Goal: Task Accomplishment & Management: Use online tool/utility

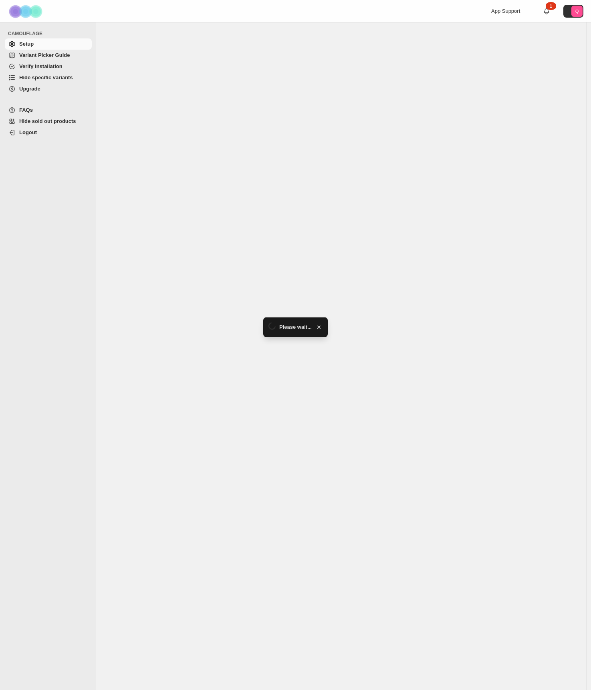
select select "**********"
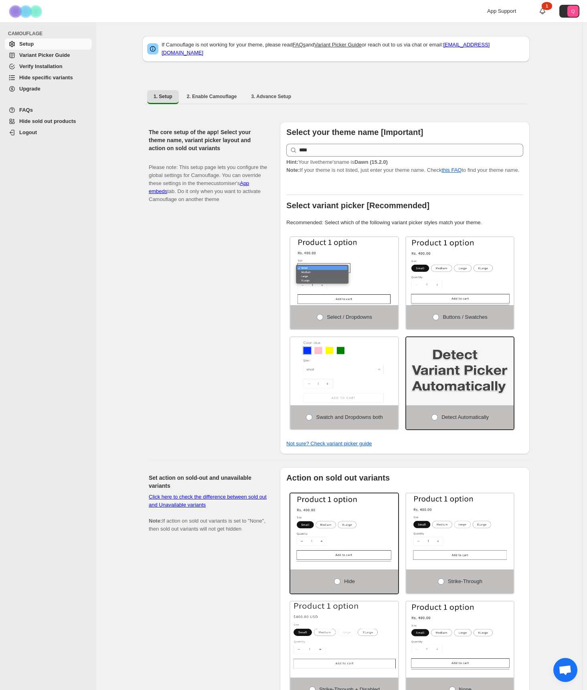
click at [62, 75] on span "Hide specific variants" at bounding box center [46, 78] width 54 height 6
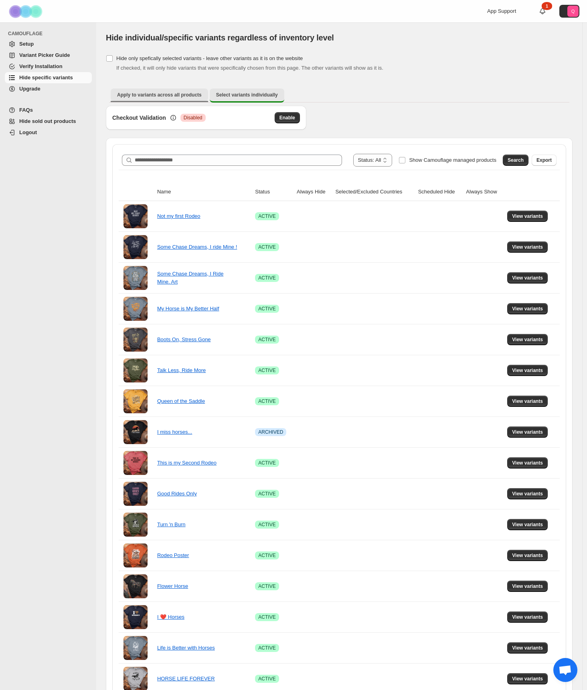
click at [129, 94] on span "Apply to variants across all products" at bounding box center [159, 95] width 85 height 6
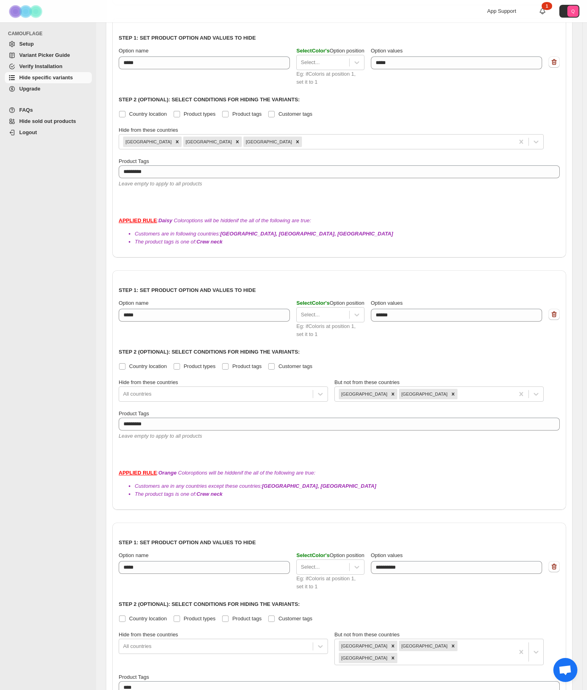
scroll to position [4328, 0]
